Goal: Task Accomplishment & Management: Manage account settings

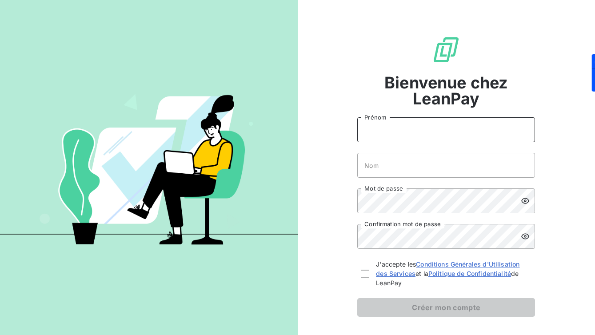
click at [425, 124] on input "Prénom" at bounding box center [446, 129] width 178 height 25
type input "[PERSON_NAME]"
click at [432, 166] on input "Nom" at bounding box center [446, 165] width 178 height 25
type input "Bancaud"
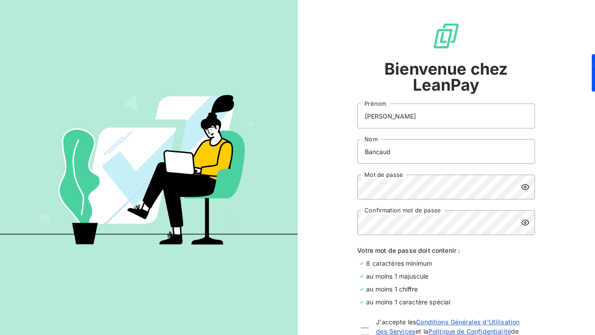
click at [527, 187] on icon at bounding box center [525, 187] width 9 height 9
click at [337, 188] on div "Bienvenue chez LeanPay [PERSON_NAME] Bancaud Nom Mot de passe Confirmation mot …" at bounding box center [447, 198] width 298 height 424
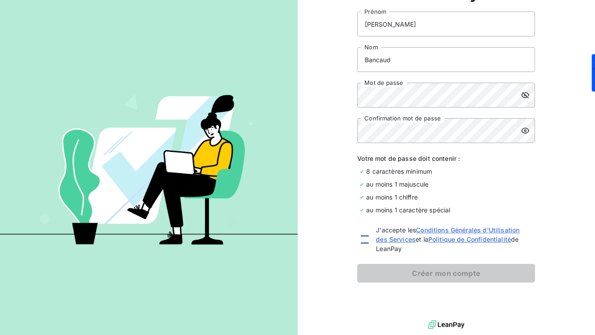
click at [365, 239] on div at bounding box center [365, 240] width 8 height 8
checkbox input "true"
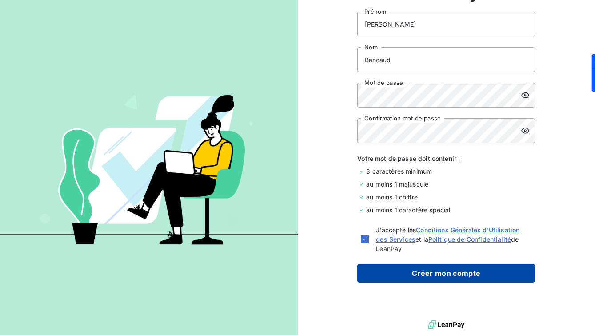
click at [380, 273] on button "Créer mon compte" at bounding box center [446, 273] width 178 height 19
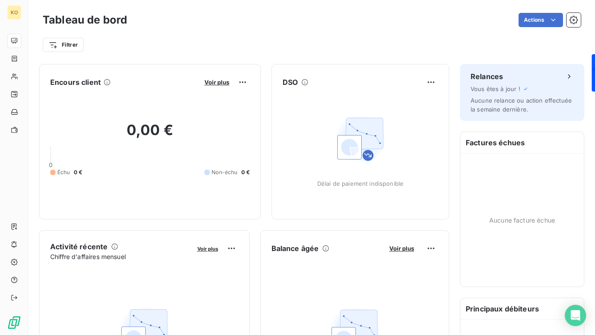
click at [300, 50] on div "Filtrer" at bounding box center [312, 44] width 538 height 17
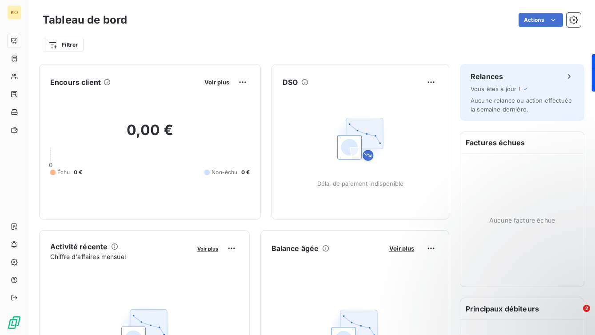
click at [418, 40] on div "Filtrer" at bounding box center [312, 44] width 538 height 17
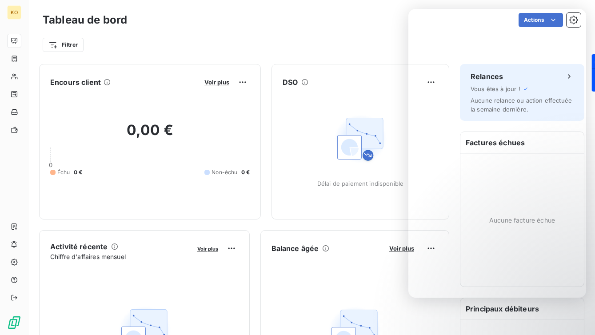
click at [363, 284] on div "Balance âgée indisponible" at bounding box center [355, 341] width 188 height 156
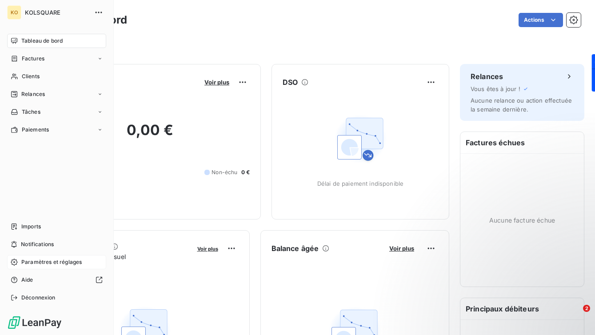
click at [32, 265] on span "Paramètres et réglages" at bounding box center [51, 262] width 60 height 8
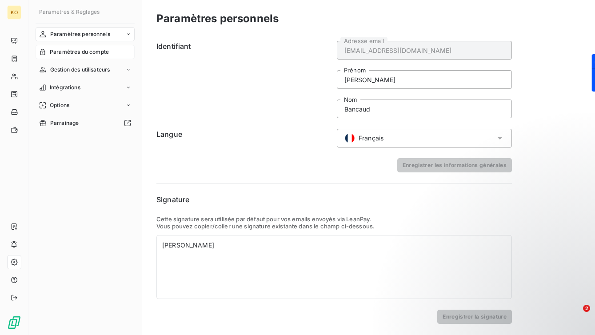
click at [98, 52] on span "Paramètres du compte" at bounding box center [79, 52] width 59 height 8
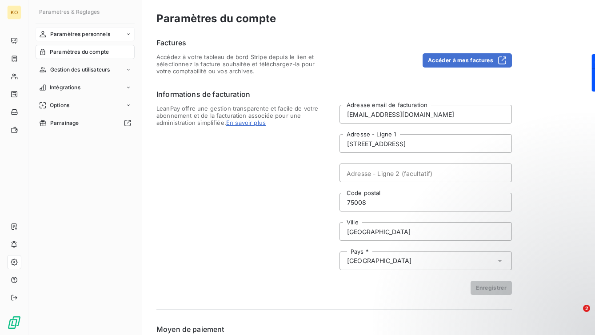
click at [103, 35] on span "Paramètres personnels" at bounding box center [80, 34] width 60 height 8
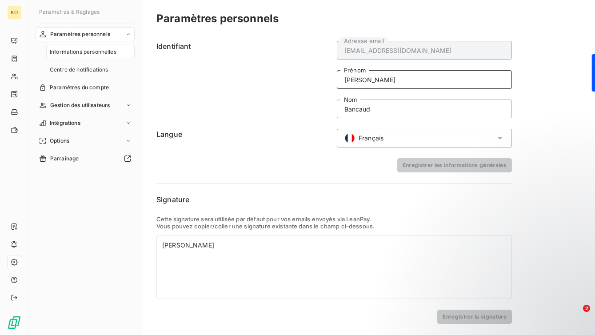
drag, startPoint x: 389, startPoint y: 79, endPoint x: 325, endPoint y: 73, distance: 64.3
click at [325, 73] on div "Identifiant [EMAIL_ADDRESS][DOMAIN_NAME] Adresse email [PERSON_NAME] Bancaud Nom" at bounding box center [334, 79] width 356 height 77
type input "Laetitia"
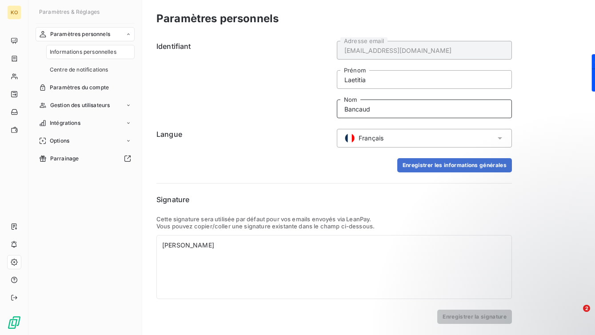
drag, startPoint x: 387, startPoint y: 109, endPoint x: 324, endPoint y: 107, distance: 62.7
click at [324, 107] on div "Identifiant [EMAIL_ADDRESS][DOMAIN_NAME] Adresse email [PERSON_NAME] Bancaud Nom" at bounding box center [334, 79] width 356 height 77
type input "Comès"
click at [556, 129] on div "Paramètres personnels Identifiant [EMAIL_ADDRESS][DOMAIN_NAME] Adresse email [P…" at bounding box center [368, 167] width 453 height 335
click at [494, 166] on button "Enregistrer les informations générales" at bounding box center [454, 165] width 115 height 14
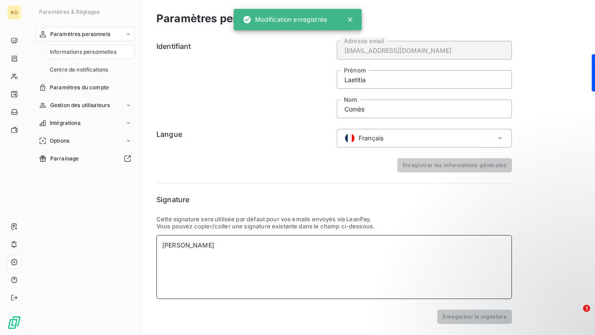
drag, startPoint x: 237, startPoint y: 247, endPoint x: 157, endPoint y: 238, distance: 80.5
click at [157, 238] on div "[PERSON_NAME]" at bounding box center [334, 267] width 356 height 64
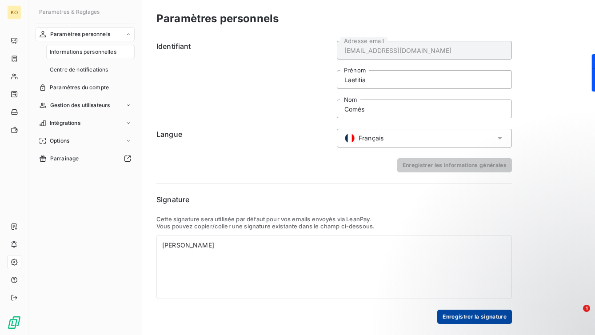
click at [456, 316] on button "Enregistrer la signature" at bounding box center [474, 317] width 75 height 14
click at [76, 104] on span "Gestion des utilisateurs" at bounding box center [80, 105] width 60 height 8
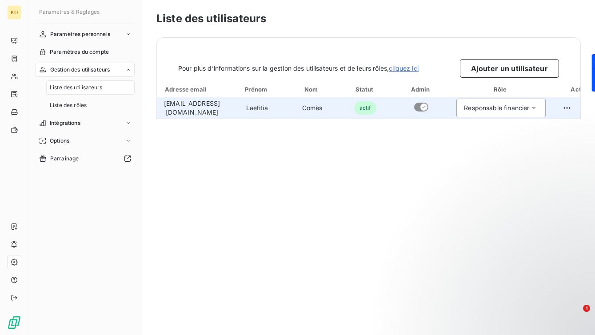
click at [546, 108] on div "Responsable financier" at bounding box center [500, 108] width 89 height 19
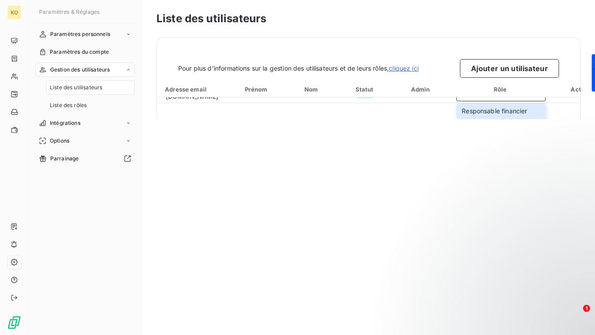
click at [537, 158] on div "Liste des utilisateurs Pour plus d’informations sur la gestion des utilisateurs…" at bounding box center [368, 167] width 453 height 335
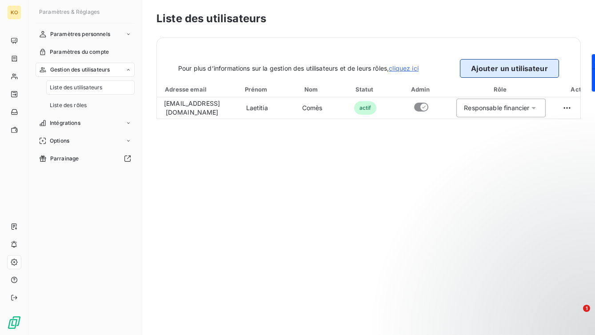
click at [540, 69] on button "Ajouter un utilisateur" at bounding box center [509, 68] width 99 height 19
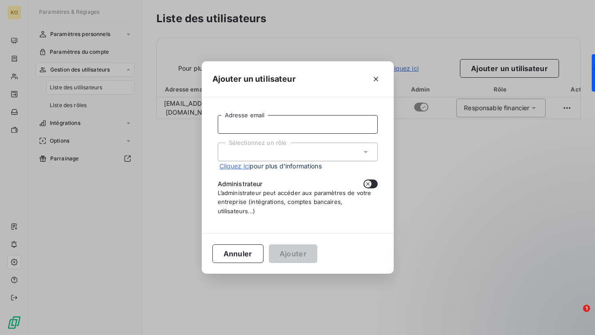
click at [305, 125] on input "Adresse email" at bounding box center [298, 124] width 160 height 19
type input "[PERSON_NAME][EMAIL_ADDRESS][DOMAIN_NAME]"
click at [288, 152] on div "Sélectionnez un rôle" at bounding box center [298, 152] width 160 height 19
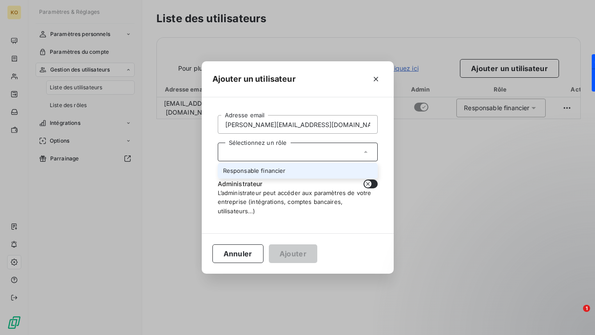
click at [284, 172] on li "Responsable financier" at bounding box center [298, 171] width 160 height 16
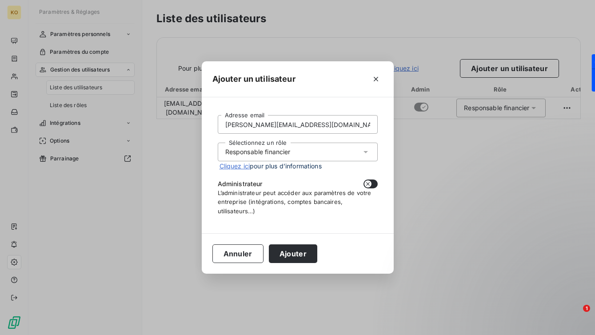
click at [369, 187] on icon "button" at bounding box center [367, 183] width 7 height 7
checkbox input "true"
click at [306, 252] on button "Ajouter" at bounding box center [293, 253] width 48 height 19
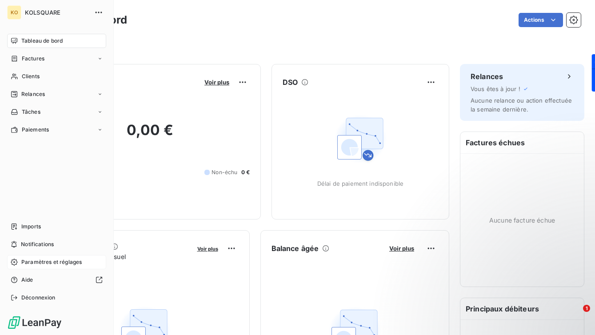
click at [50, 264] on span "Paramètres et réglages" at bounding box center [51, 262] width 60 height 8
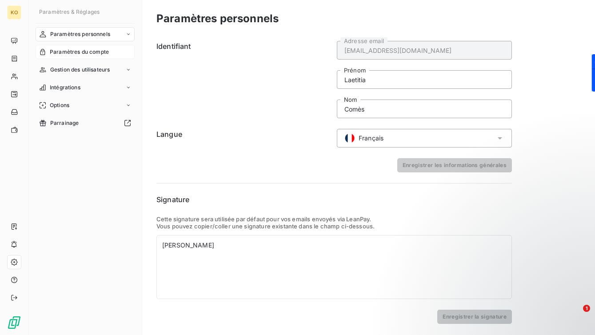
click at [76, 53] on span "Paramètres du compte" at bounding box center [79, 52] width 59 height 8
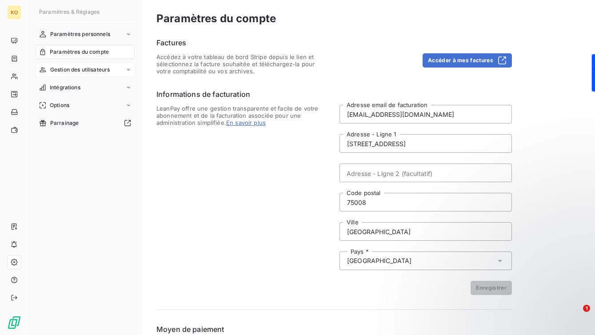
click at [73, 67] on span "Gestion des utilisateurs" at bounding box center [80, 70] width 60 height 8
